Goal: Task Accomplishment & Management: Complete application form

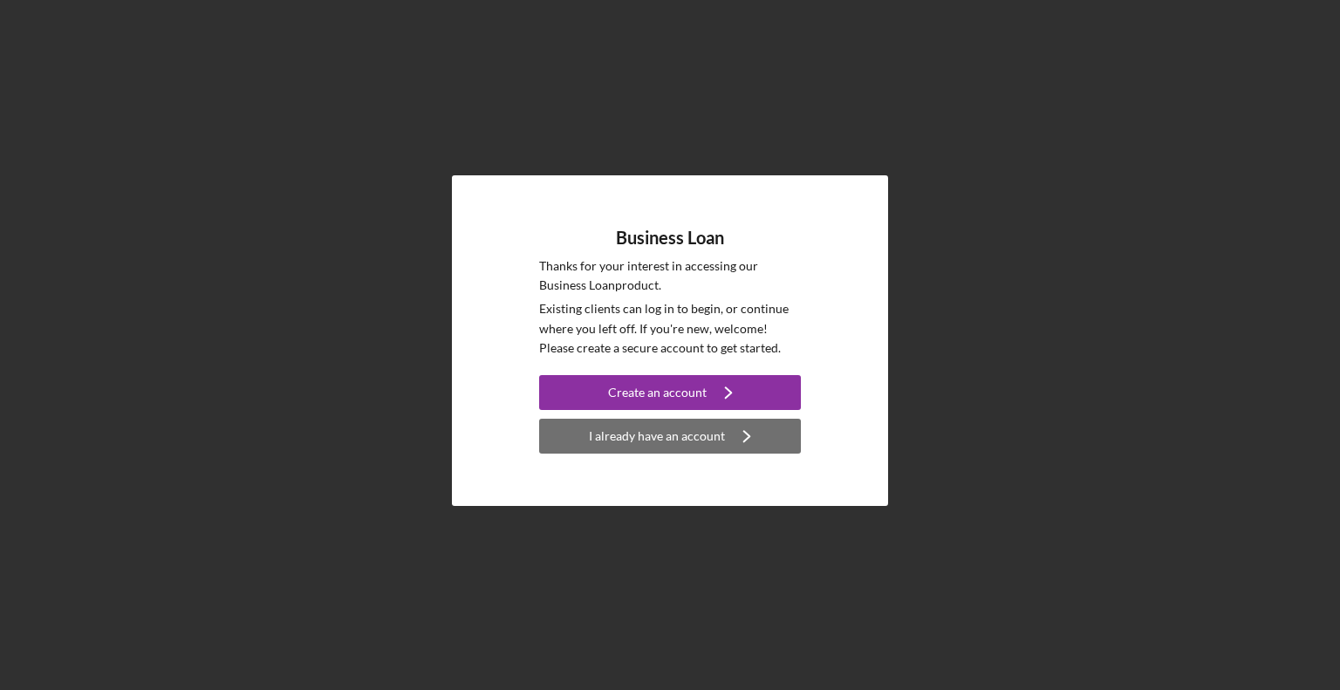
click at [657, 441] on div "I already have an account" at bounding box center [657, 436] width 136 height 35
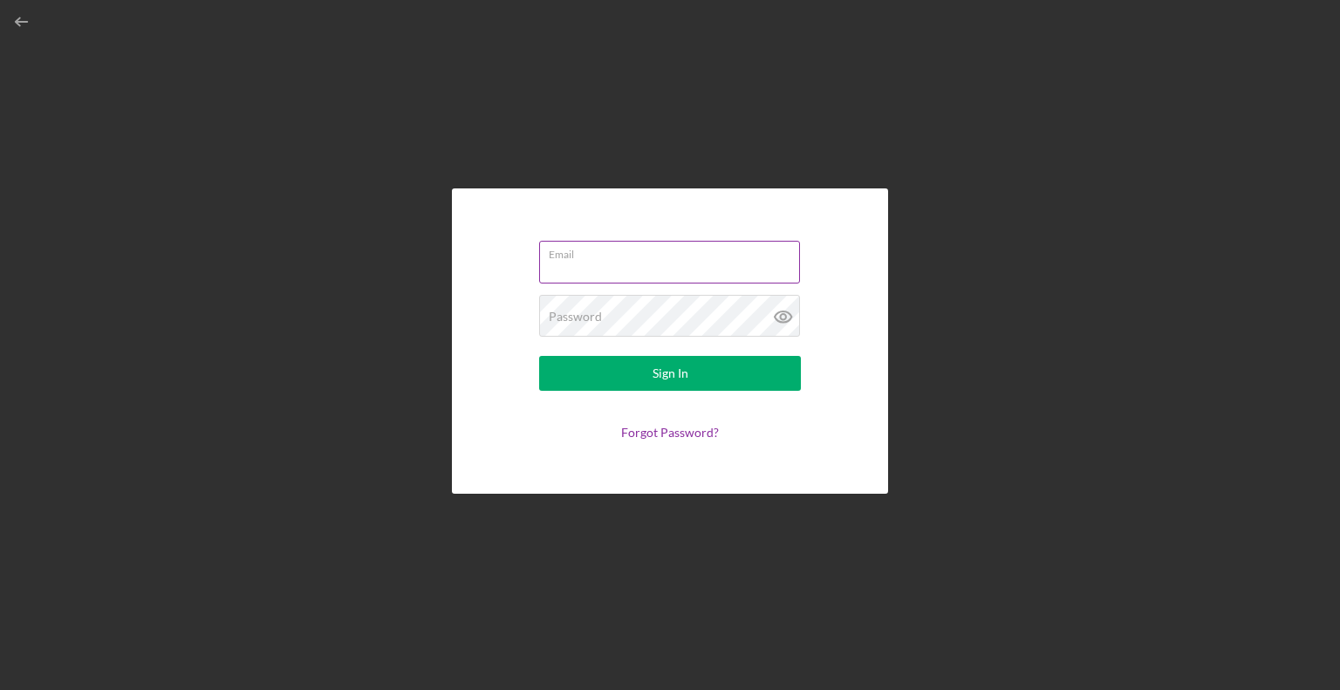
click at [590, 264] on input "Email" at bounding box center [669, 262] width 261 height 42
drag, startPoint x: 590, startPoint y: 264, endPoint x: 577, endPoint y: 257, distance: 14.1
click at [577, 257] on div "Email" at bounding box center [670, 263] width 262 height 44
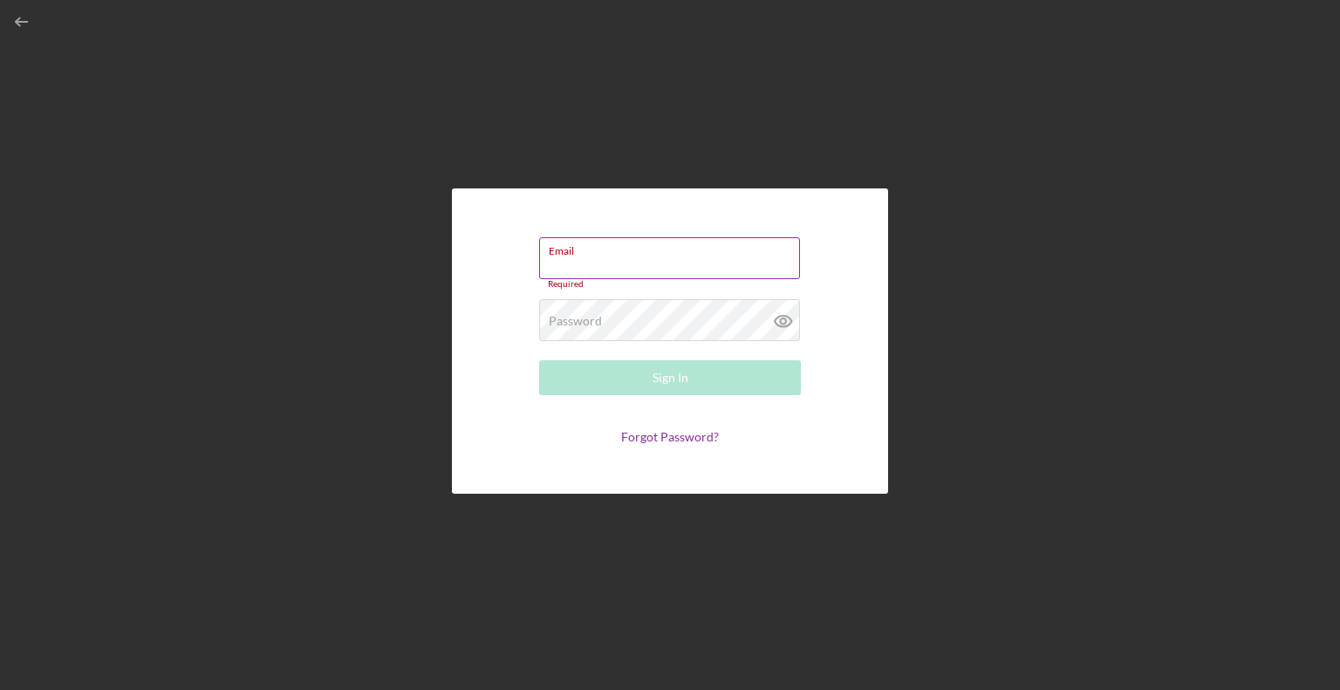
paste input "mtrant@dreamcollaborative"
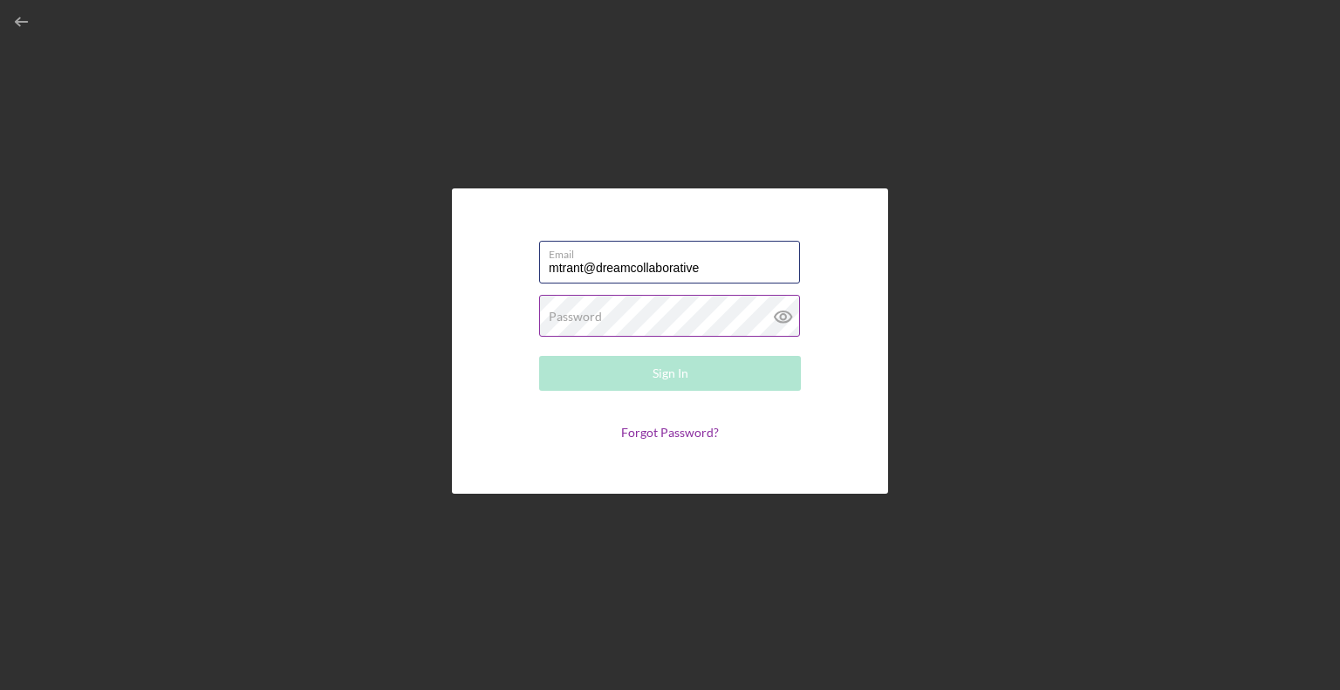
type input "mtrant@dreamcollaborative"
click at [576, 315] on label "Password" at bounding box center [575, 317] width 53 height 14
click at [539, 356] on button "Sign In" at bounding box center [670, 373] width 262 height 35
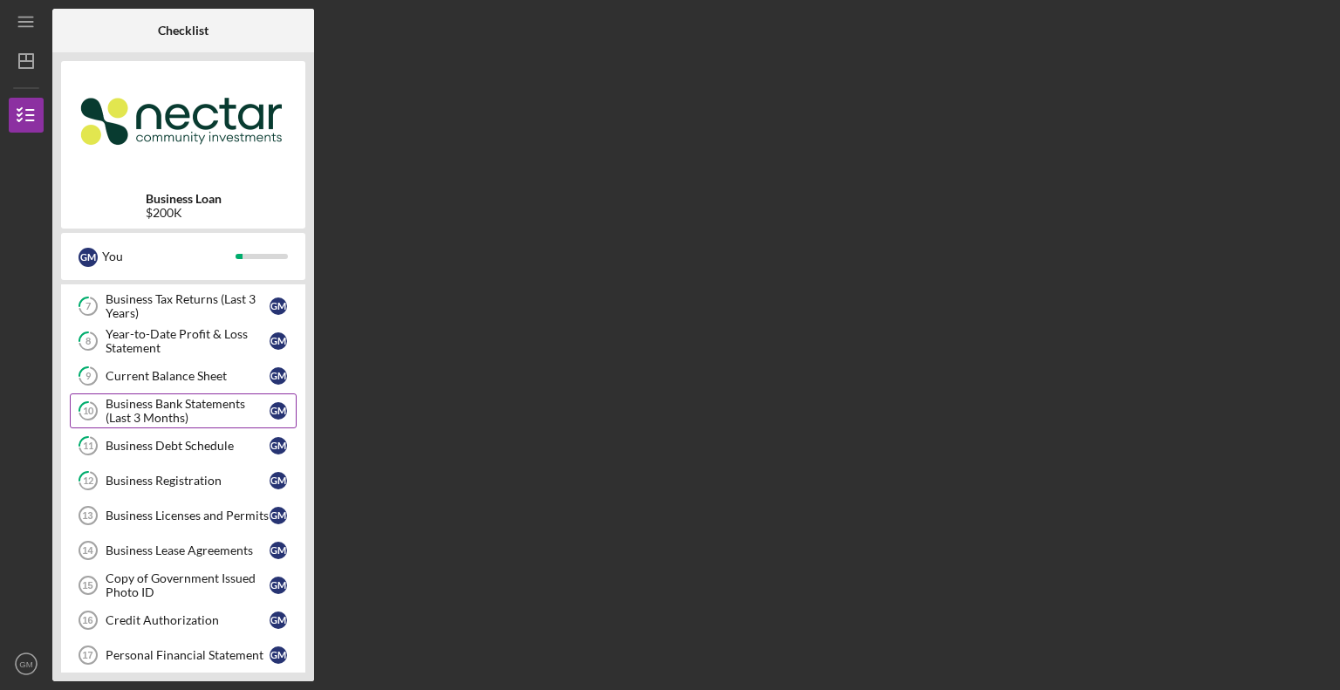
scroll to position [349, 0]
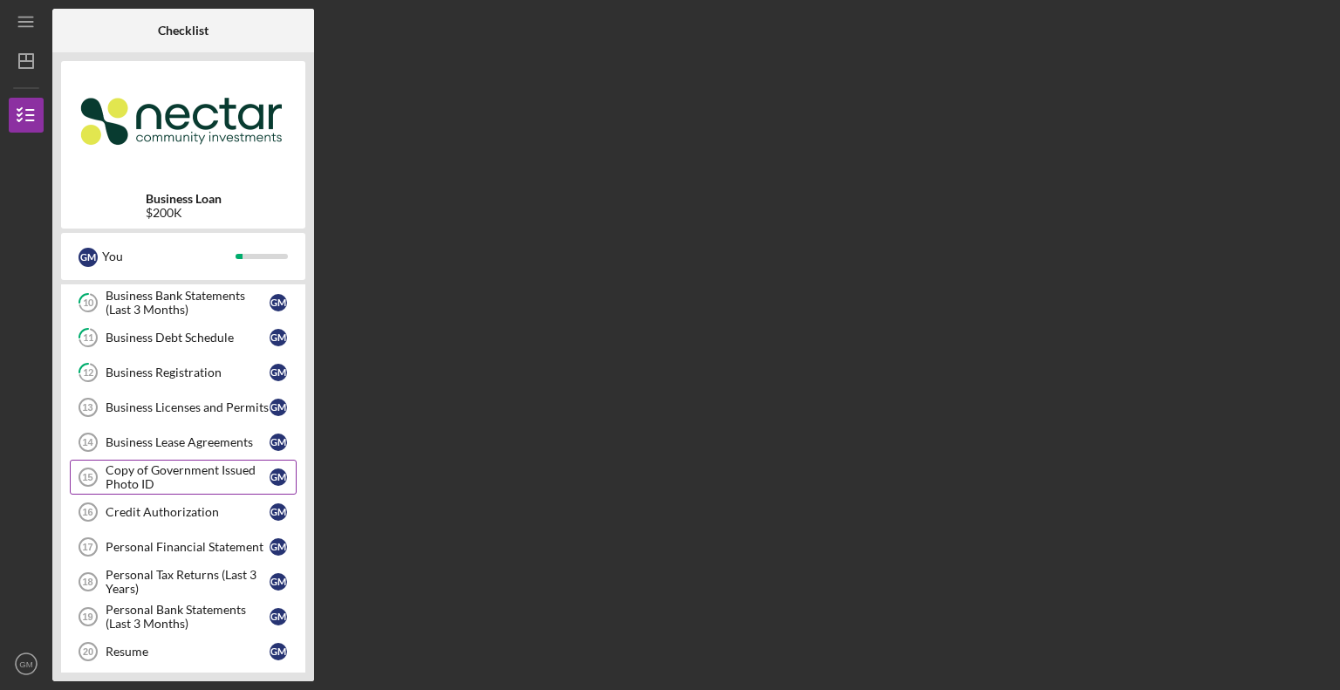
click at [150, 470] on div "Copy of Government Issued Photo ID" at bounding box center [188, 477] width 164 height 28
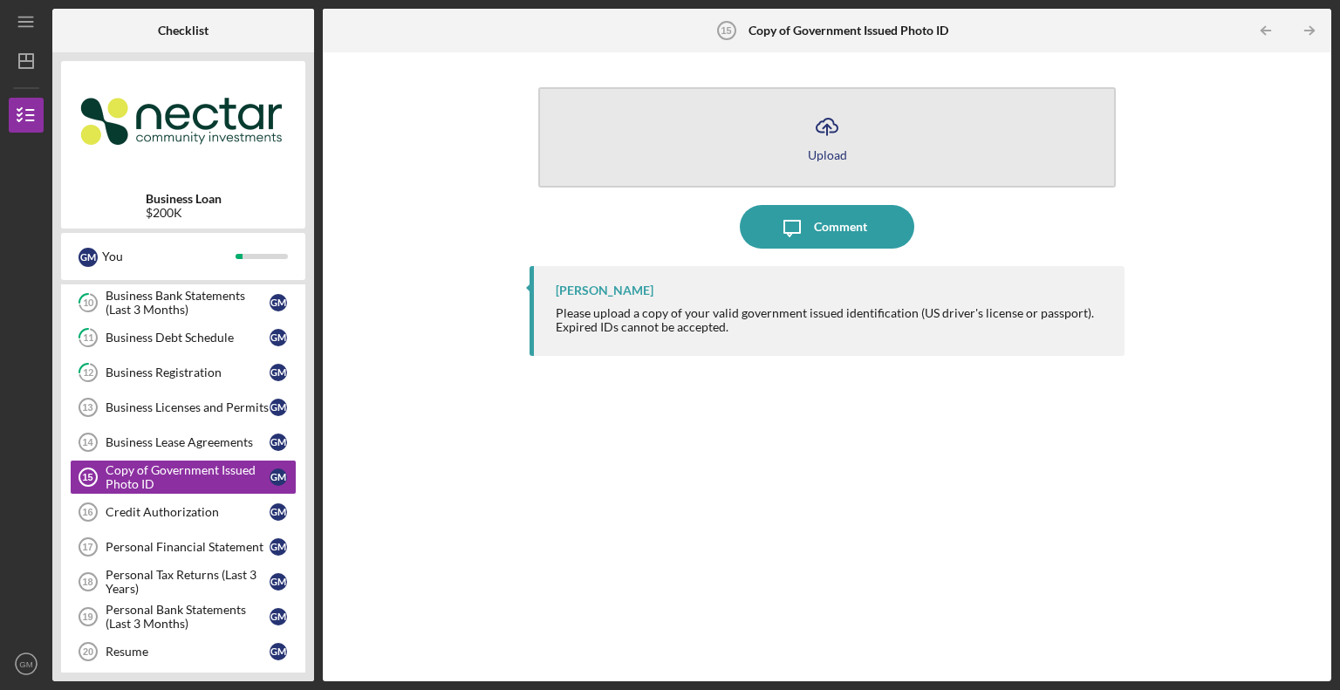
click at [825, 154] on div "Upload" at bounding box center [827, 154] width 39 height 13
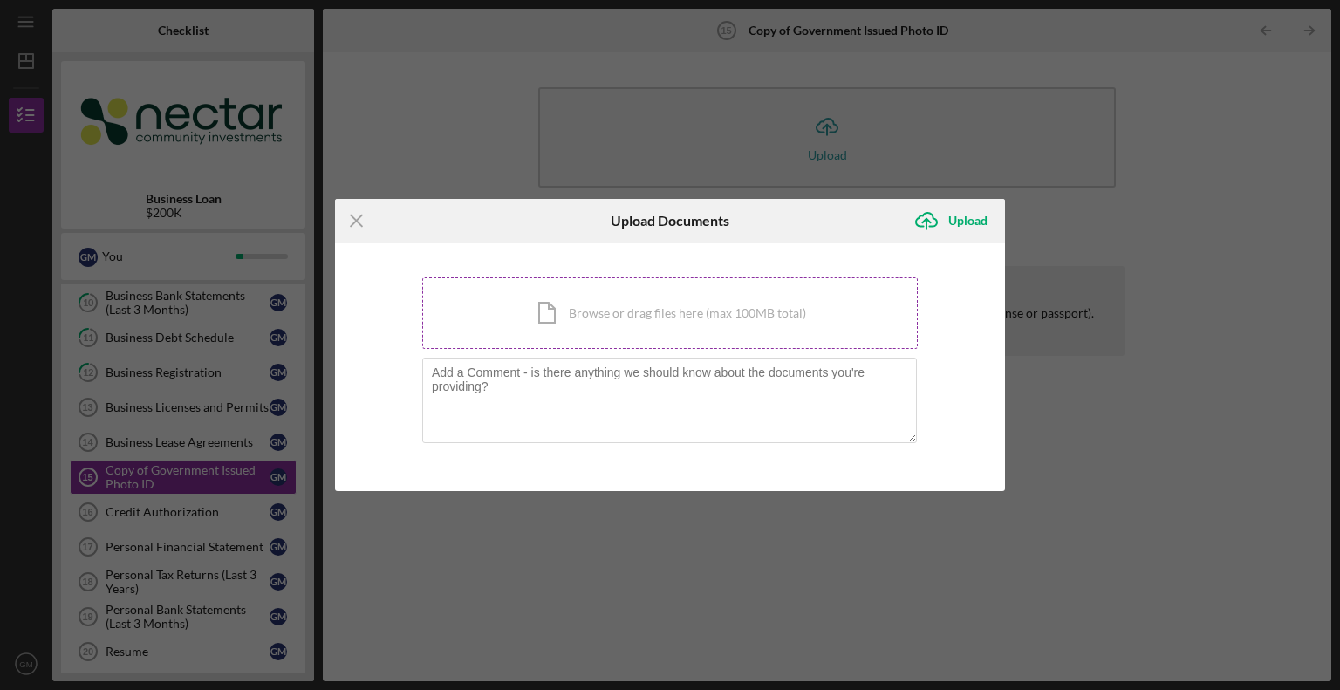
click at [698, 306] on div "Icon/Document Browse or drag files here (max 100MB total) Tap to choose files o…" at bounding box center [669, 313] width 495 height 72
click at [241, 507] on div "Icon/Menu Close Upload Documents Icon/Upload Upload You're uploading documents …" at bounding box center [670, 345] width 1340 height 690
click at [354, 222] on line at bounding box center [356, 220] width 11 height 11
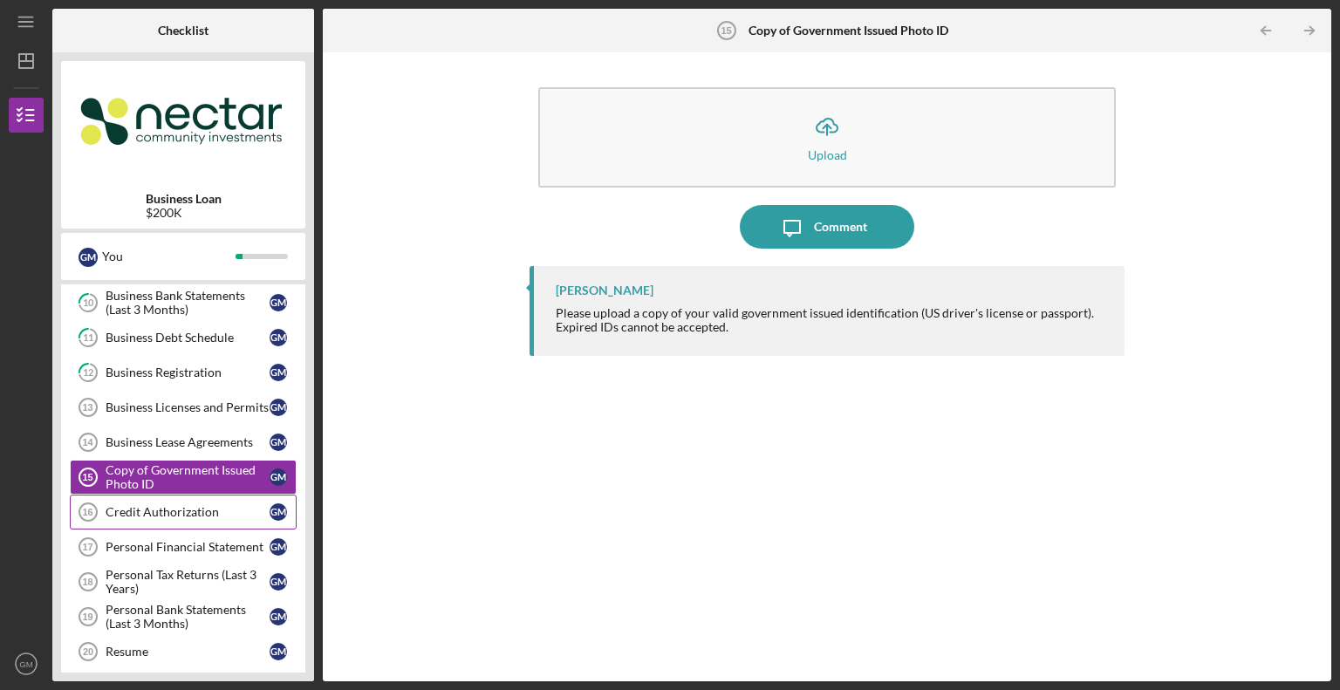
click at [137, 512] on div "Credit Authorization" at bounding box center [188, 512] width 164 height 14
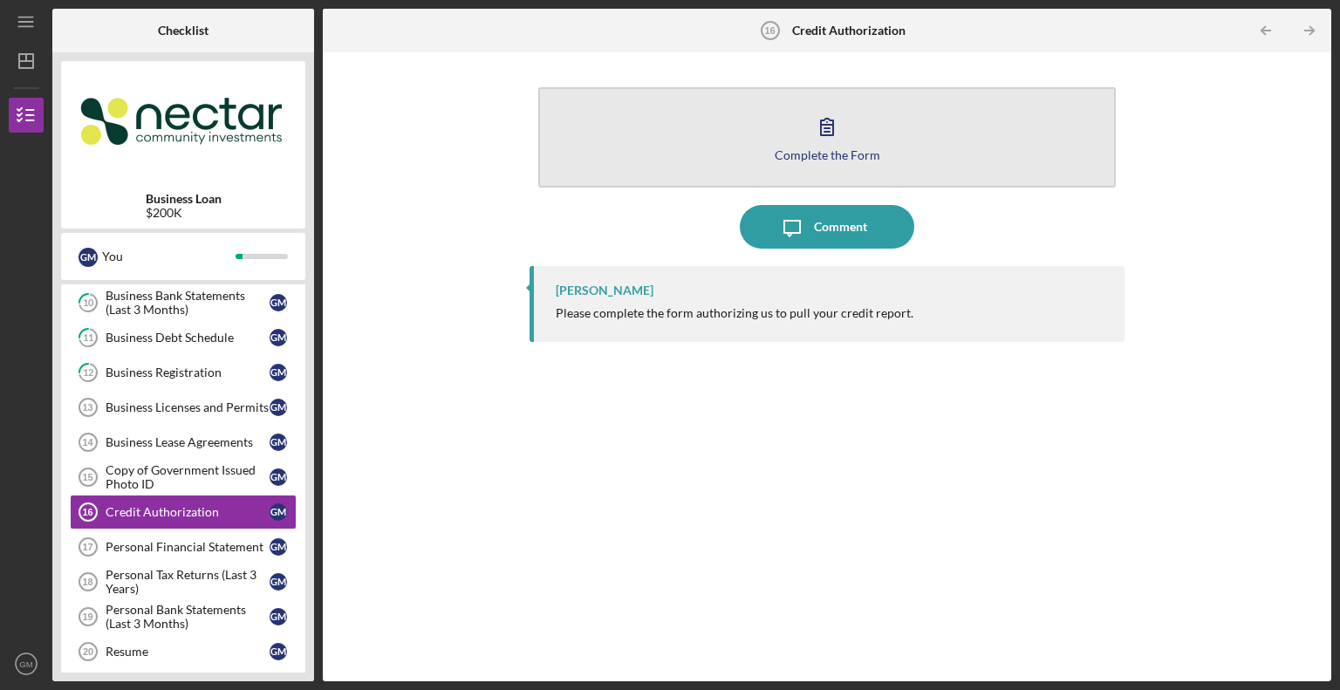
click at [858, 154] on div "Complete the Form" at bounding box center [828, 154] width 106 height 13
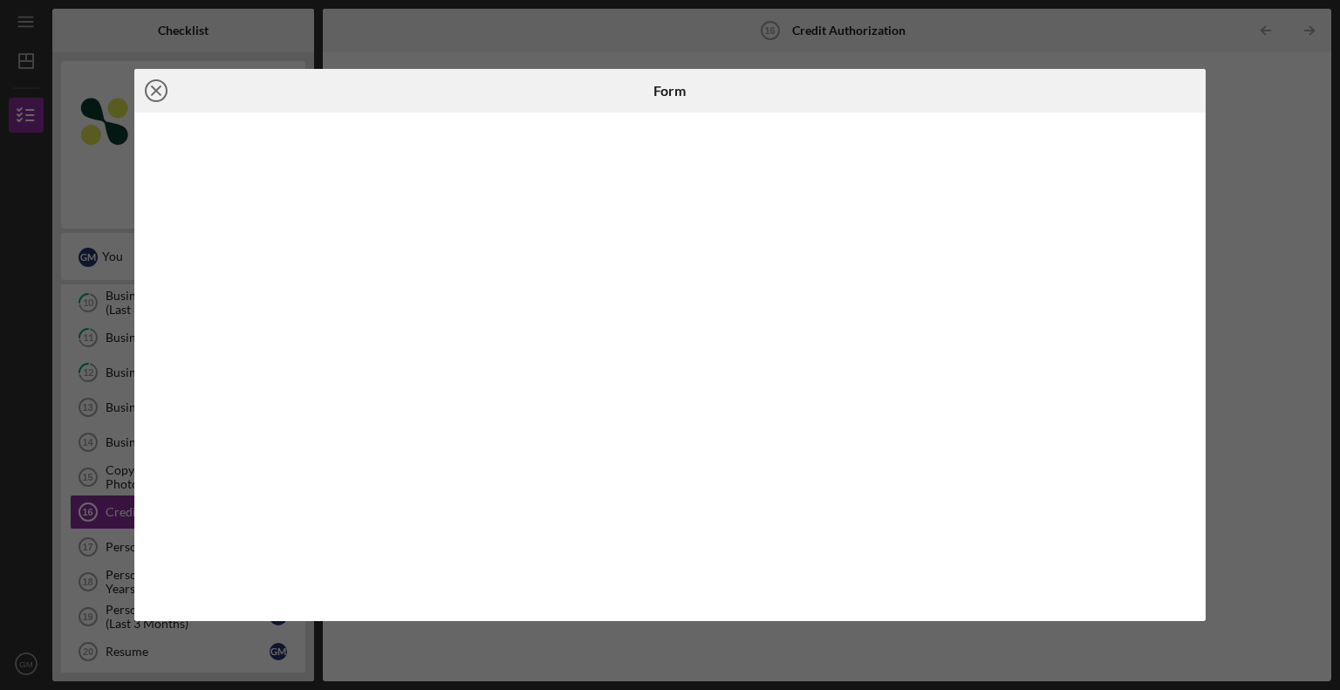
click at [154, 85] on icon "Icon/Close" at bounding box center [156, 91] width 44 height 44
